Goal: Task Accomplishment & Management: Use online tool/utility

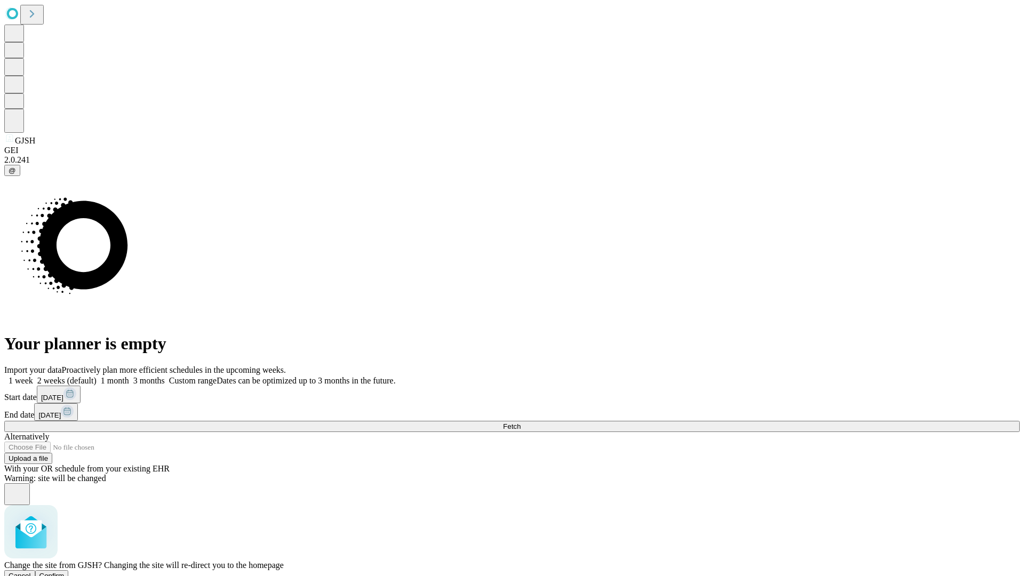
click at [65, 572] on span "Confirm" at bounding box center [51, 576] width 25 height 8
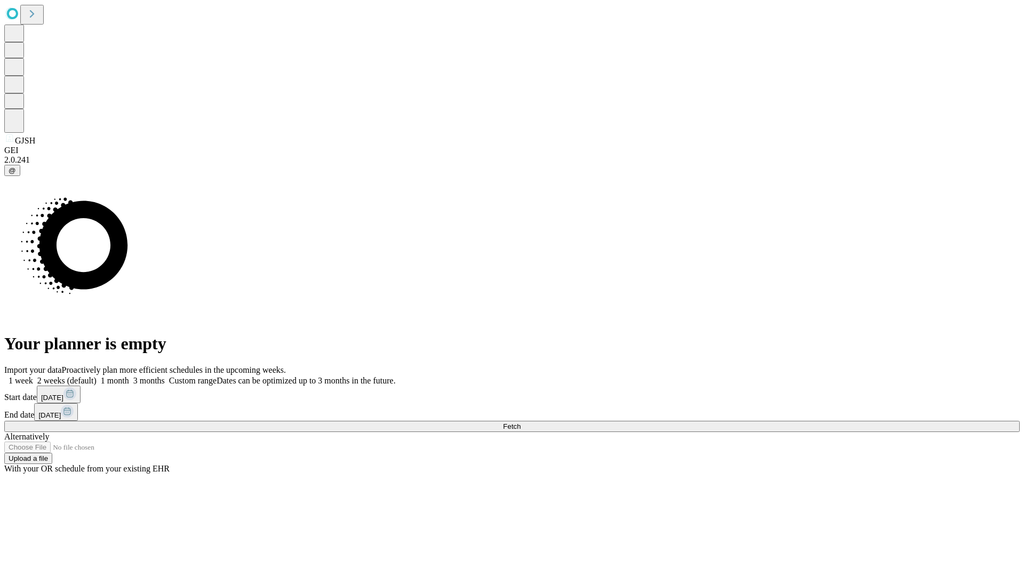
click at [129, 376] on label "1 month" at bounding box center [113, 380] width 33 height 9
click at [521, 422] on span "Fetch" at bounding box center [512, 426] width 18 height 8
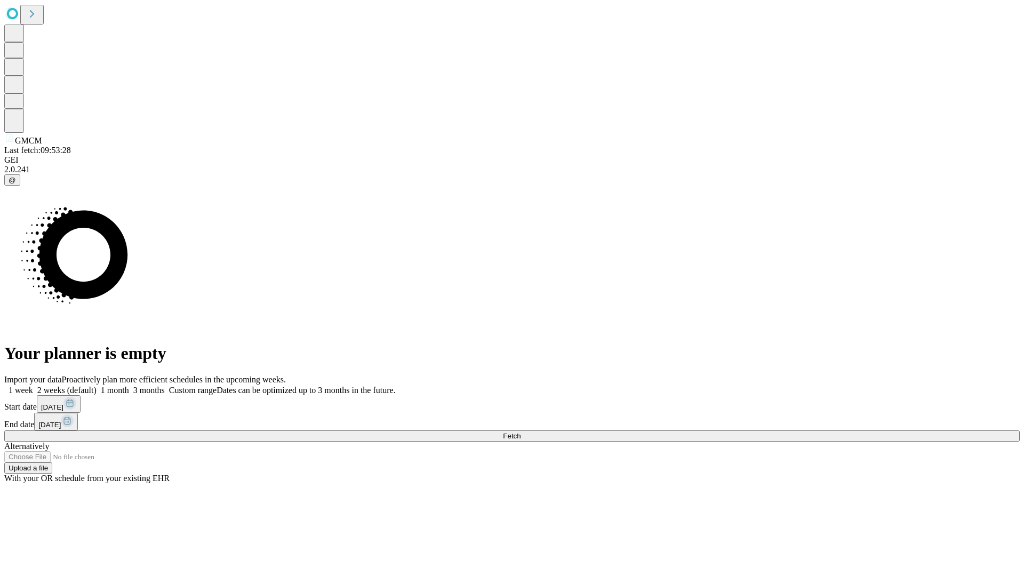
click at [129, 386] on label "1 month" at bounding box center [113, 390] width 33 height 9
click at [521, 432] on span "Fetch" at bounding box center [512, 436] width 18 height 8
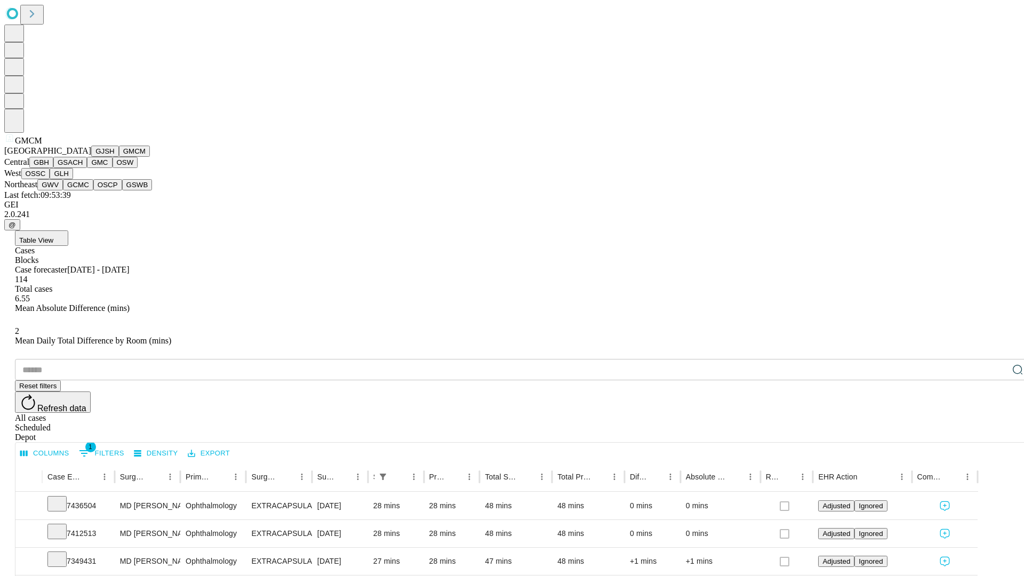
click at [53, 168] on button "GBH" at bounding box center [41, 162] width 24 height 11
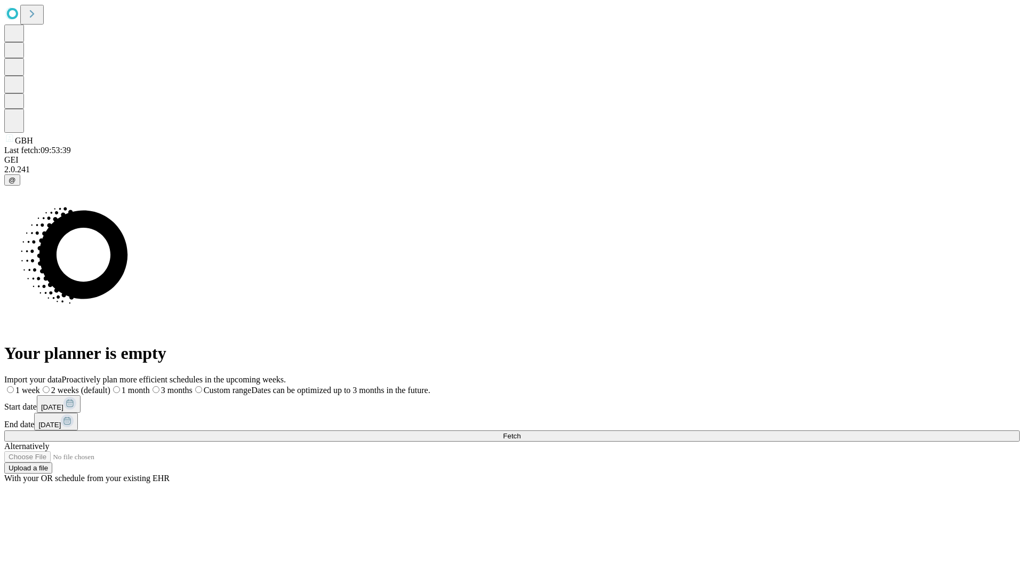
click at [150, 386] on label "1 month" at bounding box center [129, 390] width 39 height 9
click at [521, 432] on span "Fetch" at bounding box center [512, 436] width 18 height 8
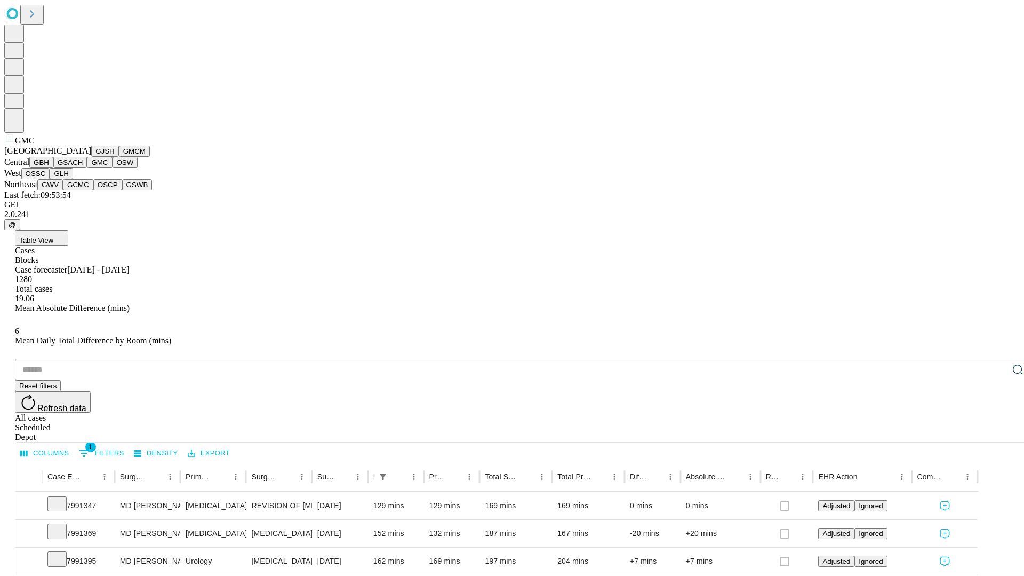
click at [113, 168] on button "OSW" at bounding box center [126, 162] width 26 height 11
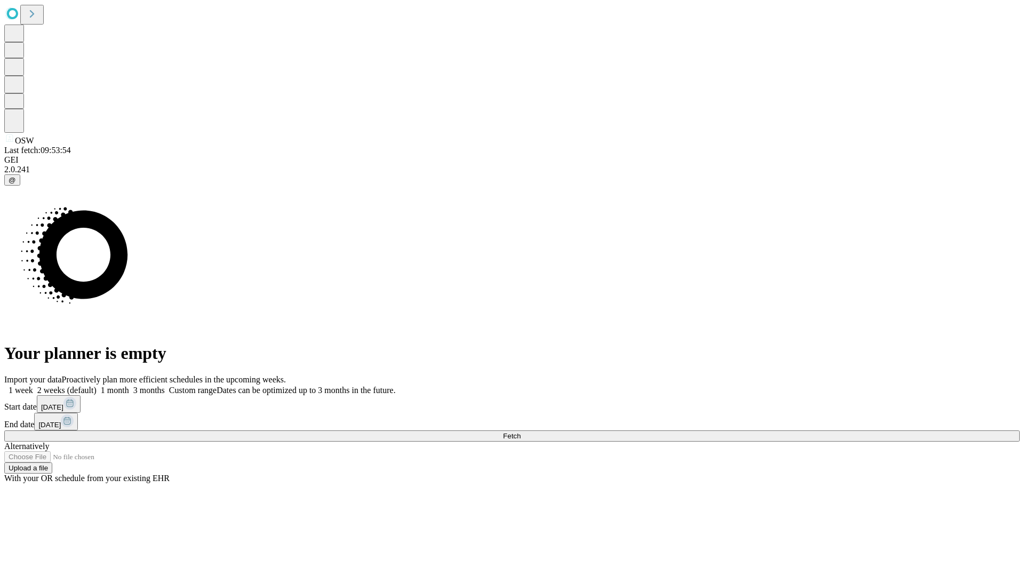
click at [521, 432] on span "Fetch" at bounding box center [512, 436] width 18 height 8
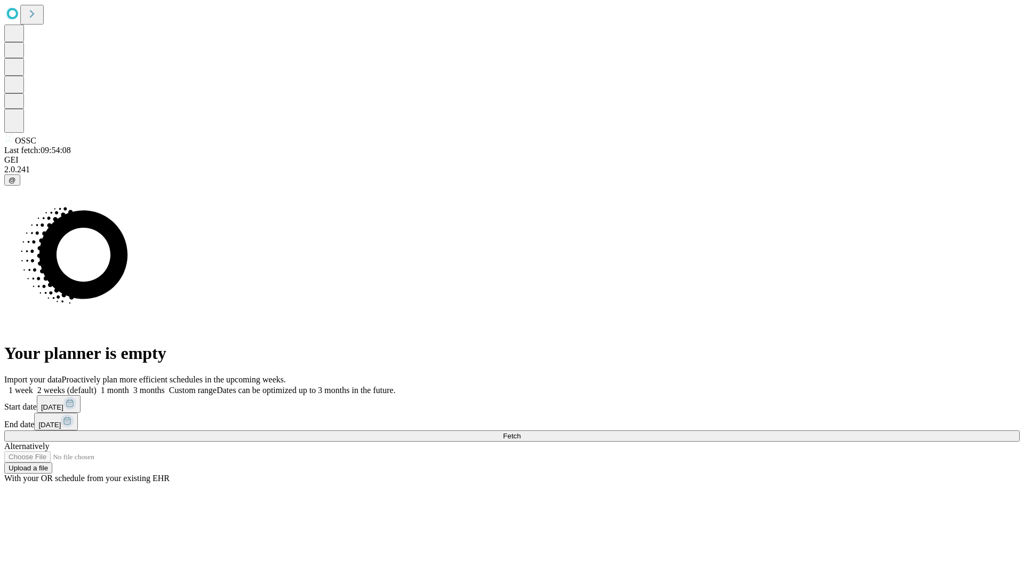
click at [521, 432] on span "Fetch" at bounding box center [512, 436] width 18 height 8
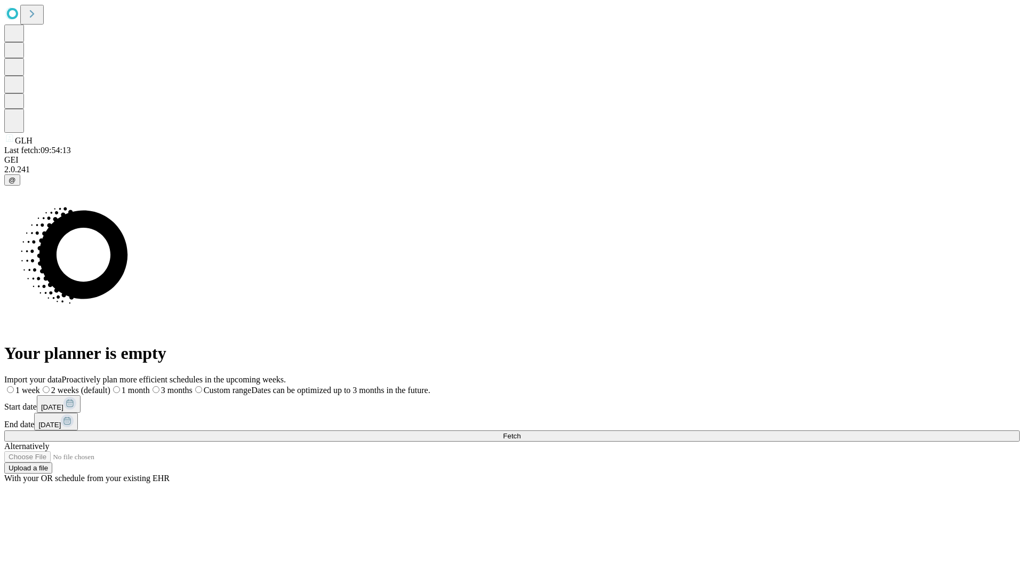
click at [150, 386] on label "1 month" at bounding box center [129, 390] width 39 height 9
click at [521, 432] on span "Fetch" at bounding box center [512, 436] width 18 height 8
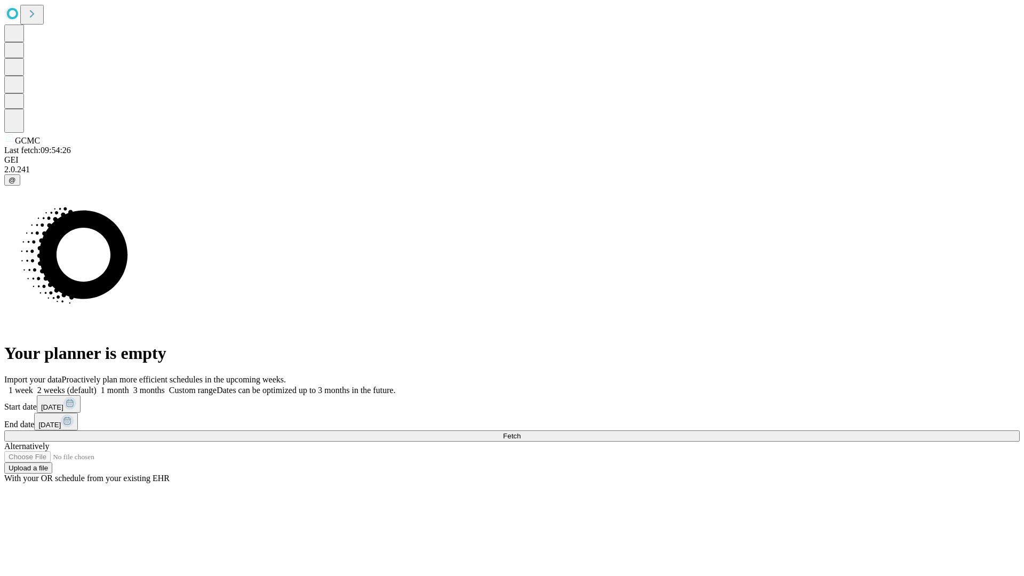
click at [129, 386] on label "1 month" at bounding box center [113, 390] width 33 height 9
click at [521, 432] on span "Fetch" at bounding box center [512, 436] width 18 height 8
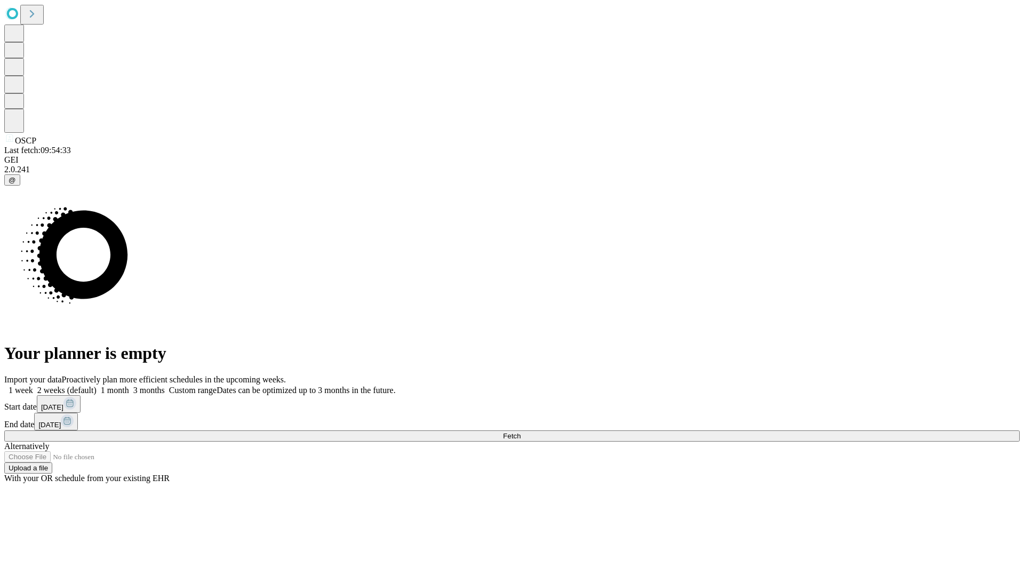
click at [129, 386] on label "1 month" at bounding box center [113, 390] width 33 height 9
click at [521, 432] on span "Fetch" at bounding box center [512, 436] width 18 height 8
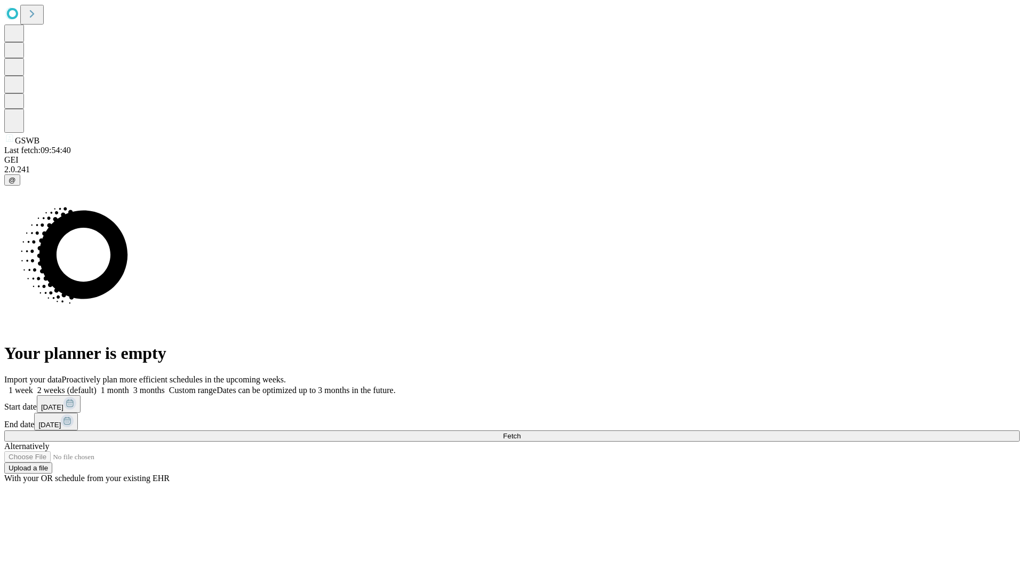
click at [129, 386] on label "1 month" at bounding box center [113, 390] width 33 height 9
click at [521, 432] on span "Fetch" at bounding box center [512, 436] width 18 height 8
